Goal: Navigation & Orientation: Find specific page/section

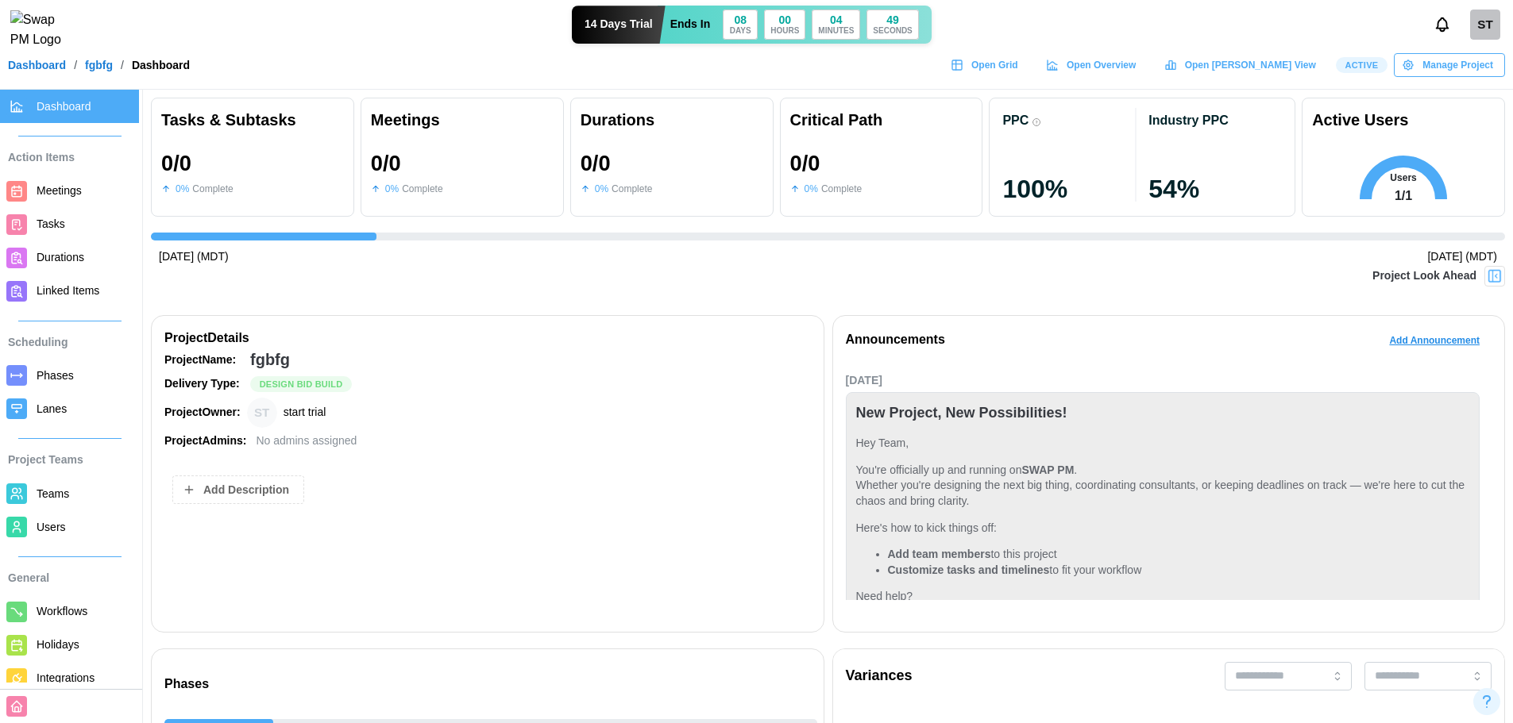
click at [43, 71] on link "Dashboard" at bounding box center [37, 65] width 58 height 11
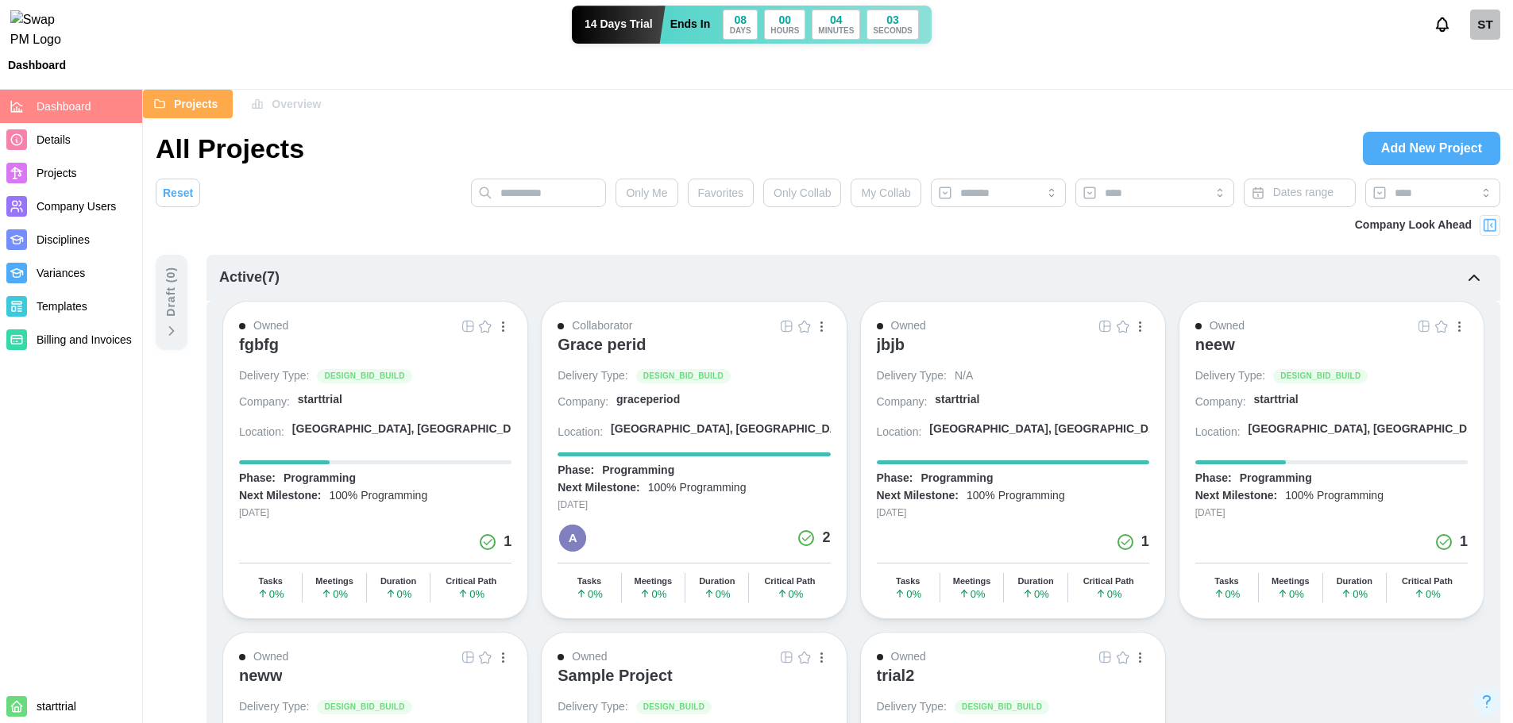
click at [265, 348] on div "fgbfg" at bounding box center [259, 344] width 40 height 19
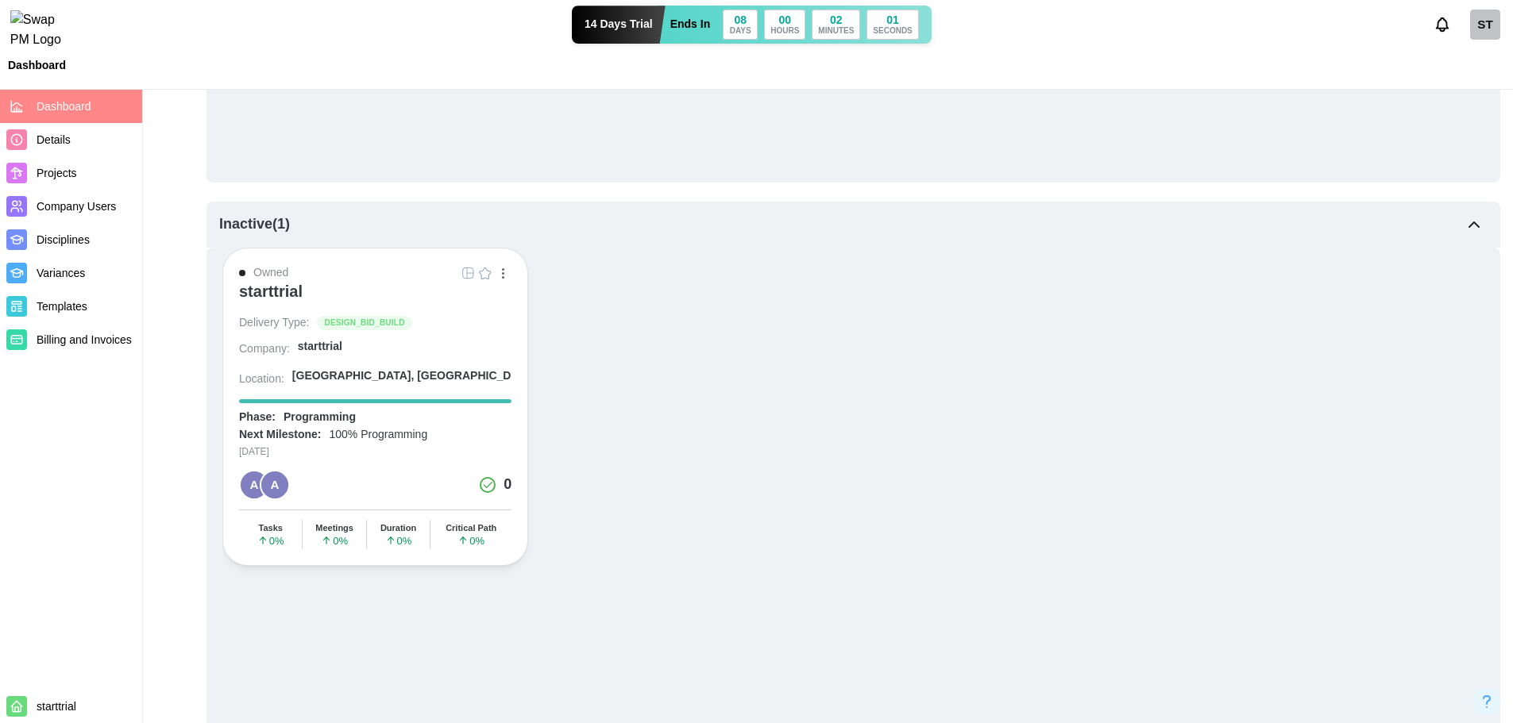
scroll to position [1032, 0]
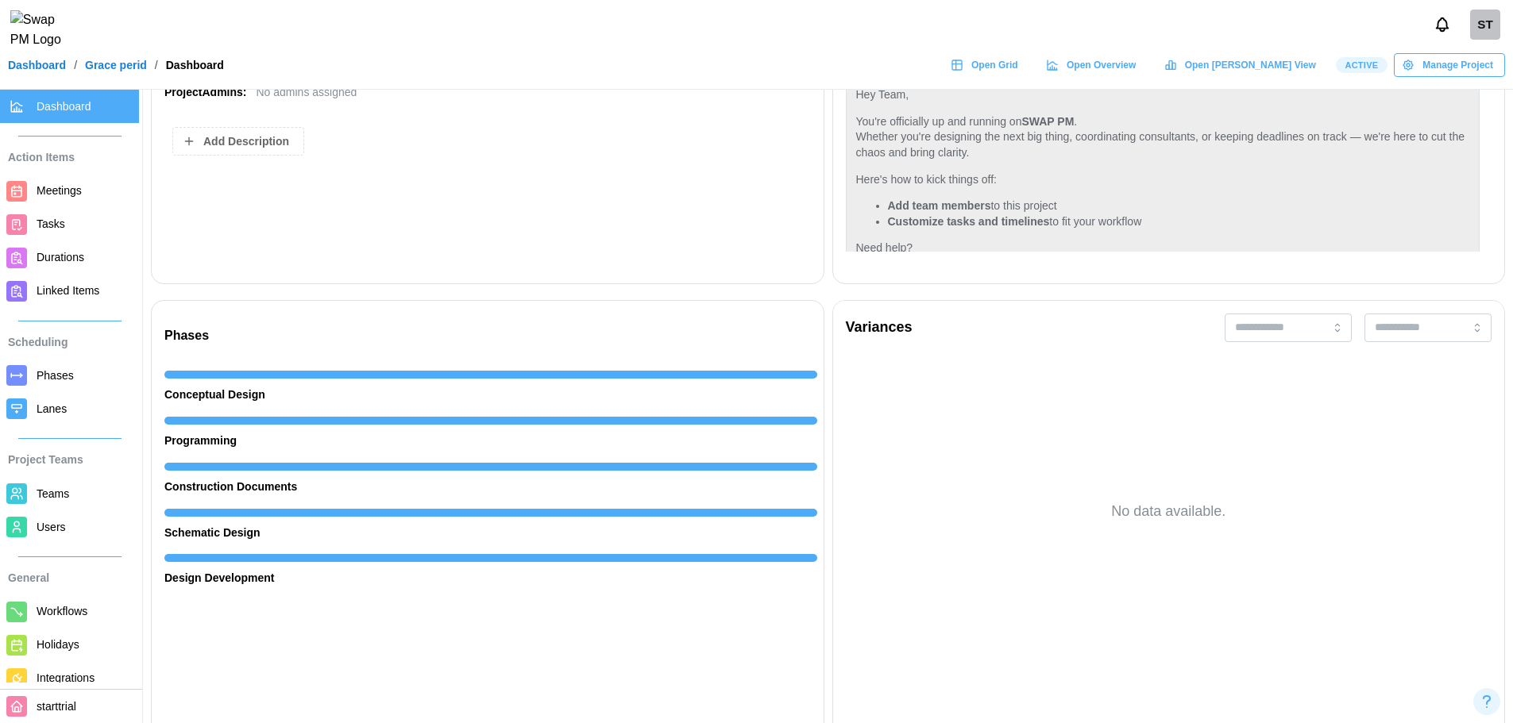
scroll to position [397, 0]
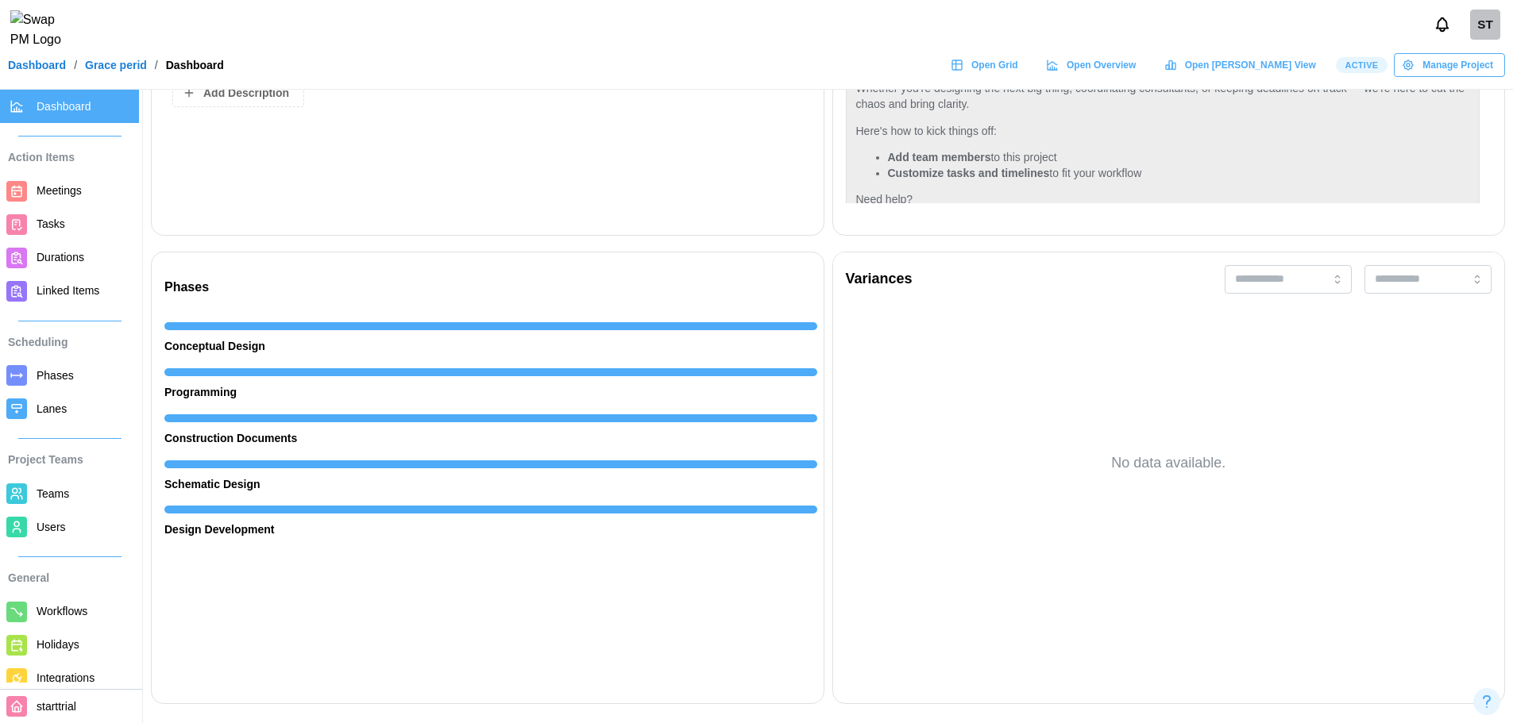
click at [75, 375] on span "Phases" at bounding box center [85, 376] width 96 height 20
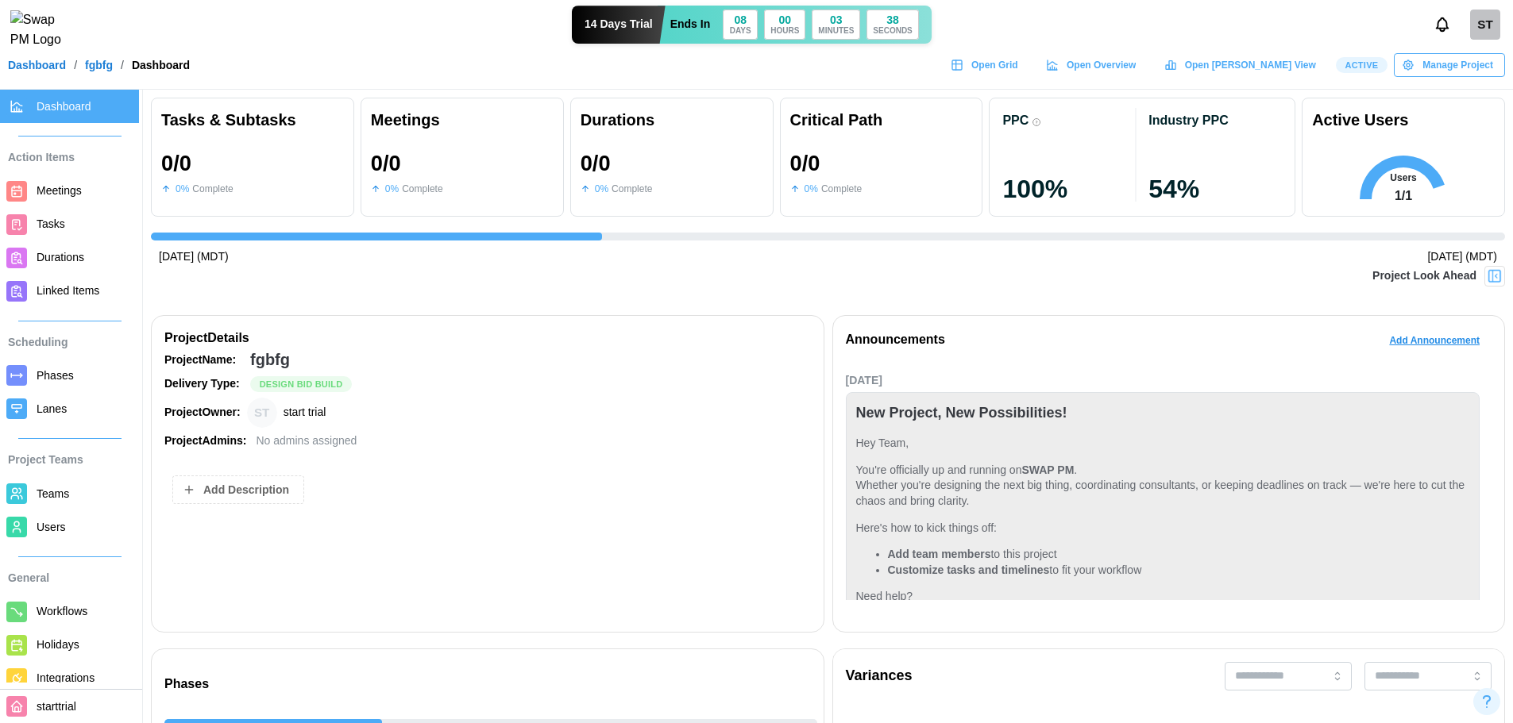
scroll to position [476, 0]
